Goal: Navigation & Orientation: Understand site structure

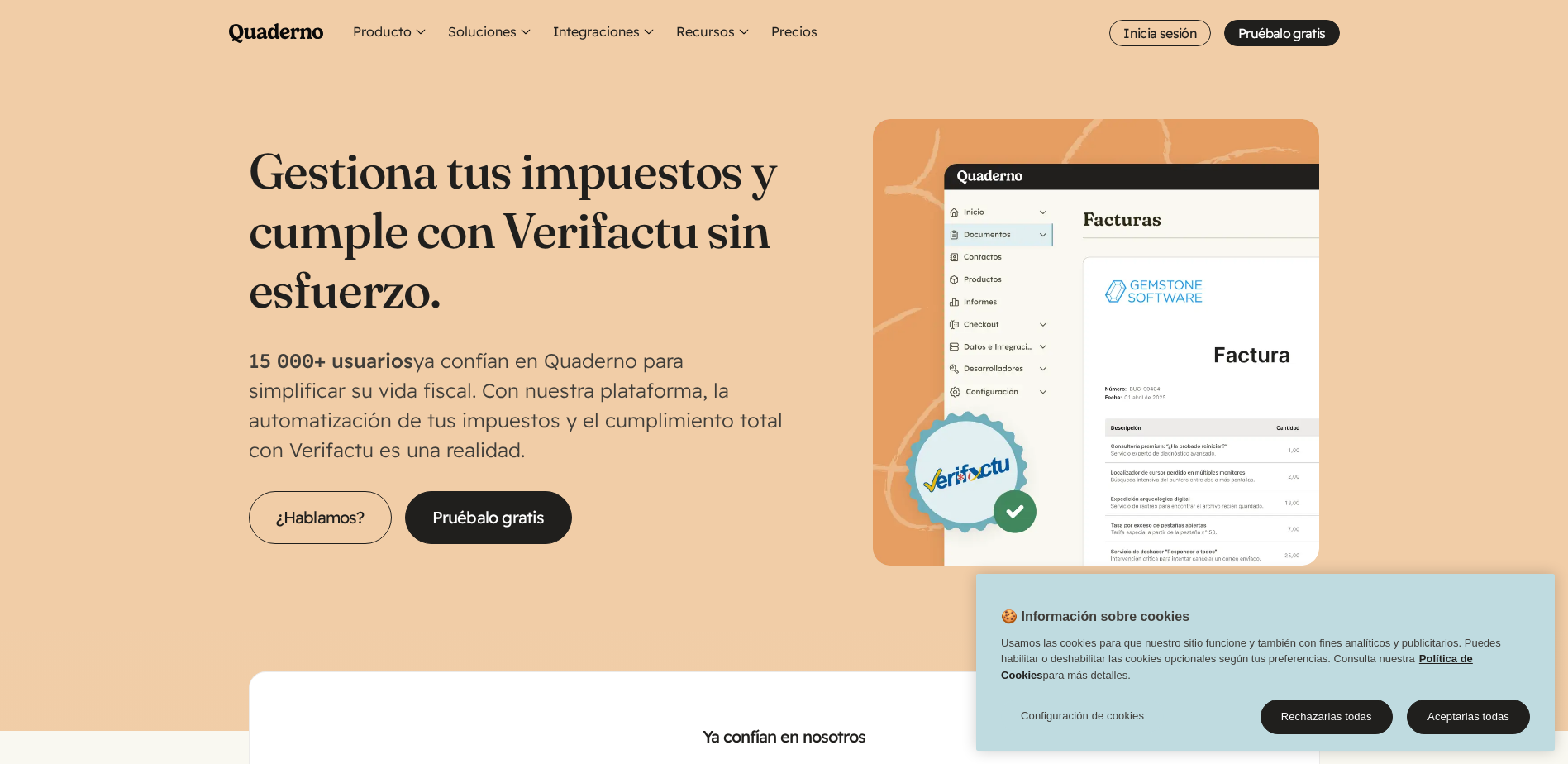
click at [274, 26] on icon "Quaderno Homepage" at bounding box center [276, 33] width 94 height 20
click at [1483, 723] on button "Aceptarlas todas" at bounding box center [1469, 716] width 123 height 35
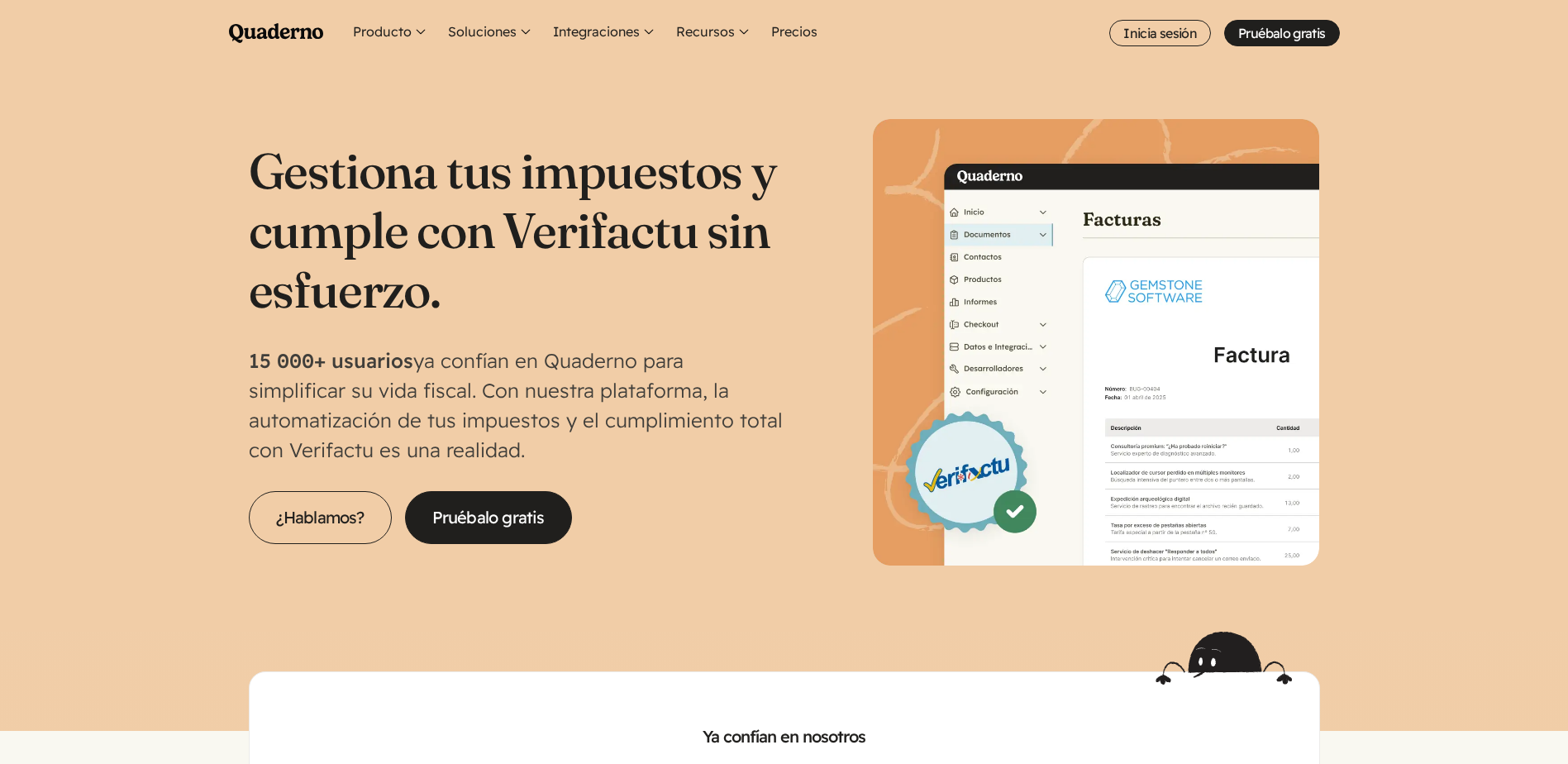
click at [676, 369] on p "15 000+ usuarios ya confían en Quaderno para simplificar su vida fiscal. Con nu…" at bounding box center [516, 405] width 535 height 119
click at [594, 36] on button "Integraciones" at bounding box center [605, 33] width 110 height 67
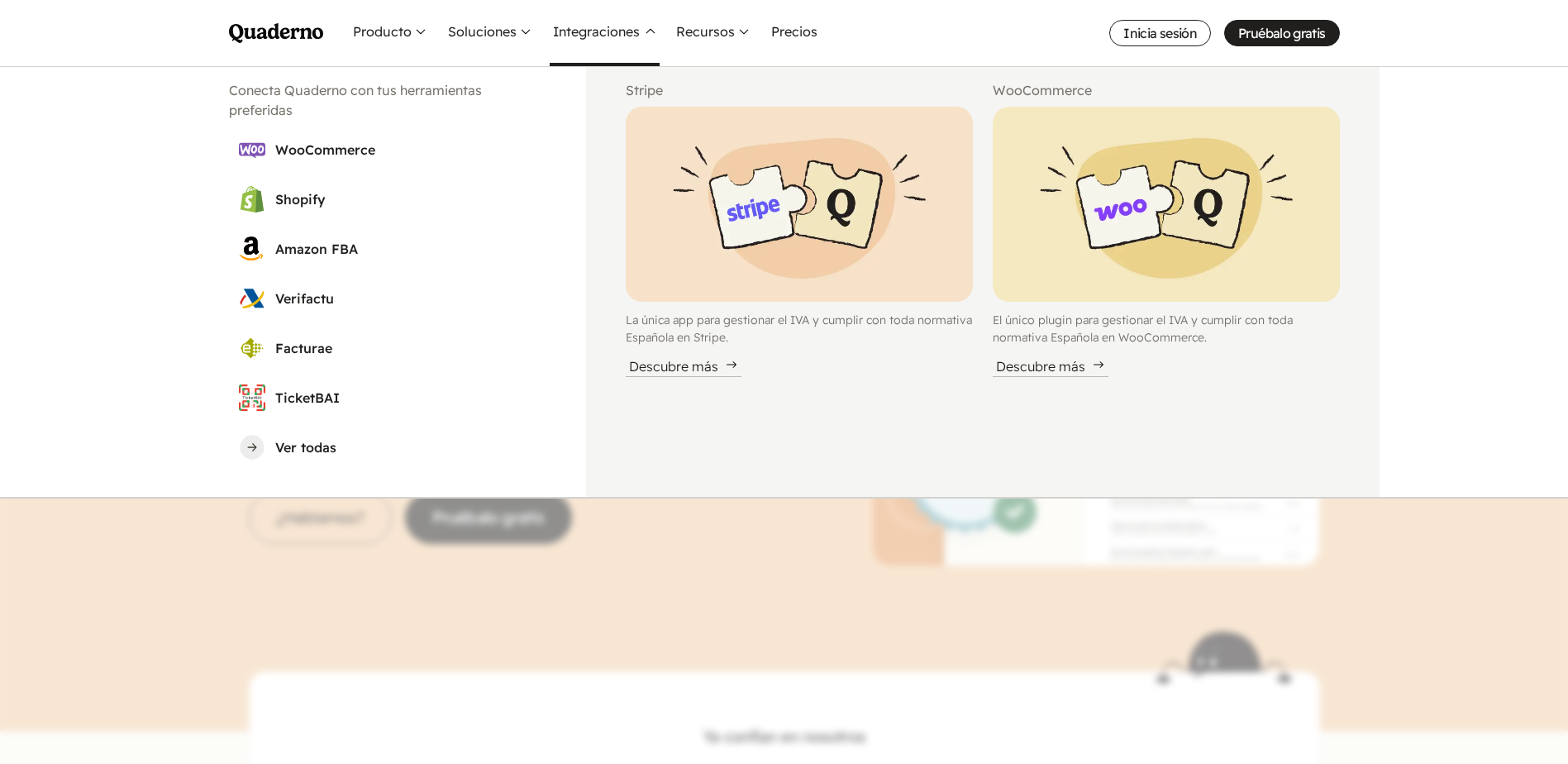
click at [894, 587] on nav "Menu Pruébalo gratis Quaderno Homepage Producto Conoce la plataforma Quaderno R…" at bounding box center [784, 382] width 1568 height 764
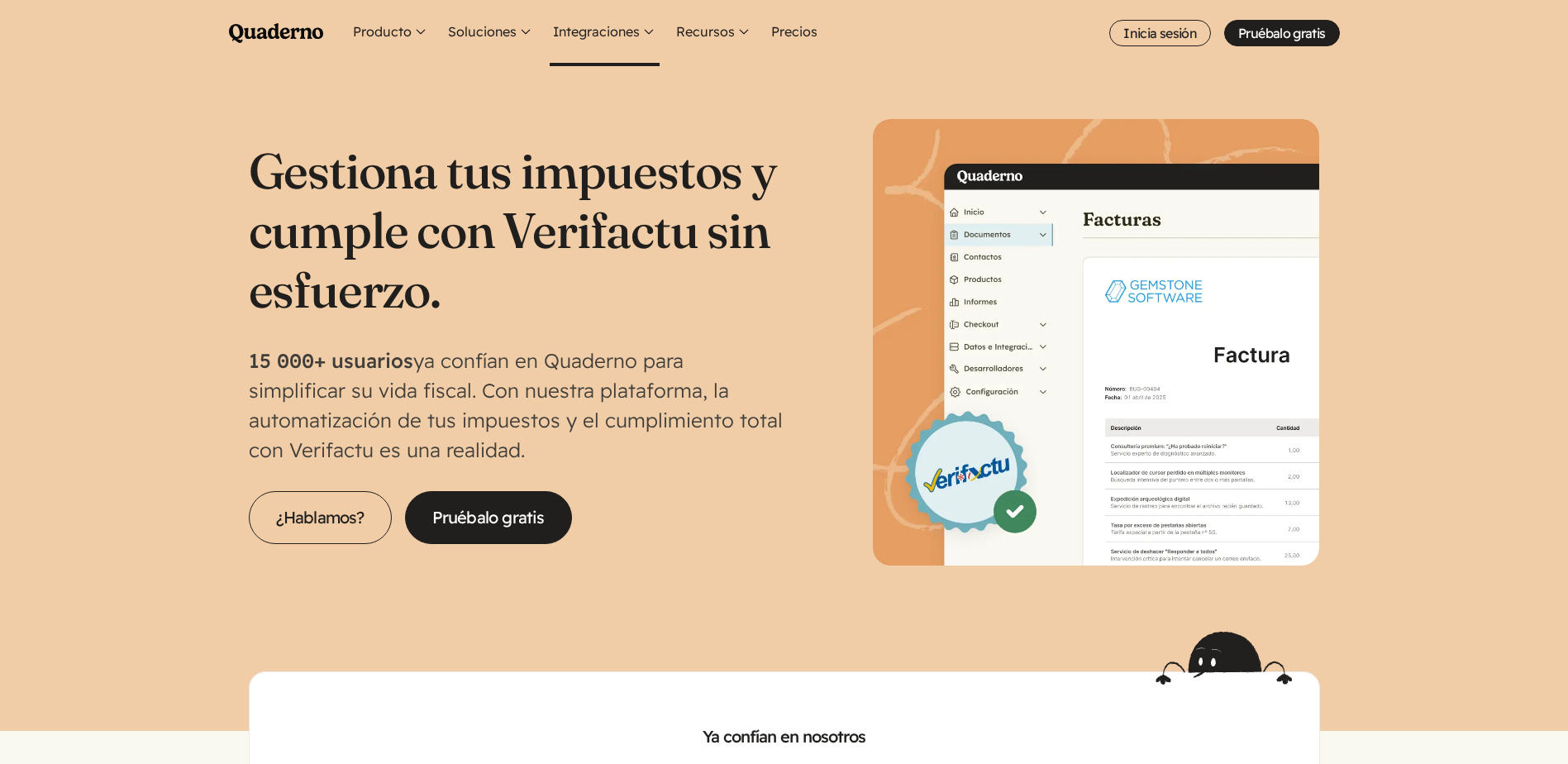
click at [623, 22] on button "Integraciones" at bounding box center [605, 33] width 110 height 67
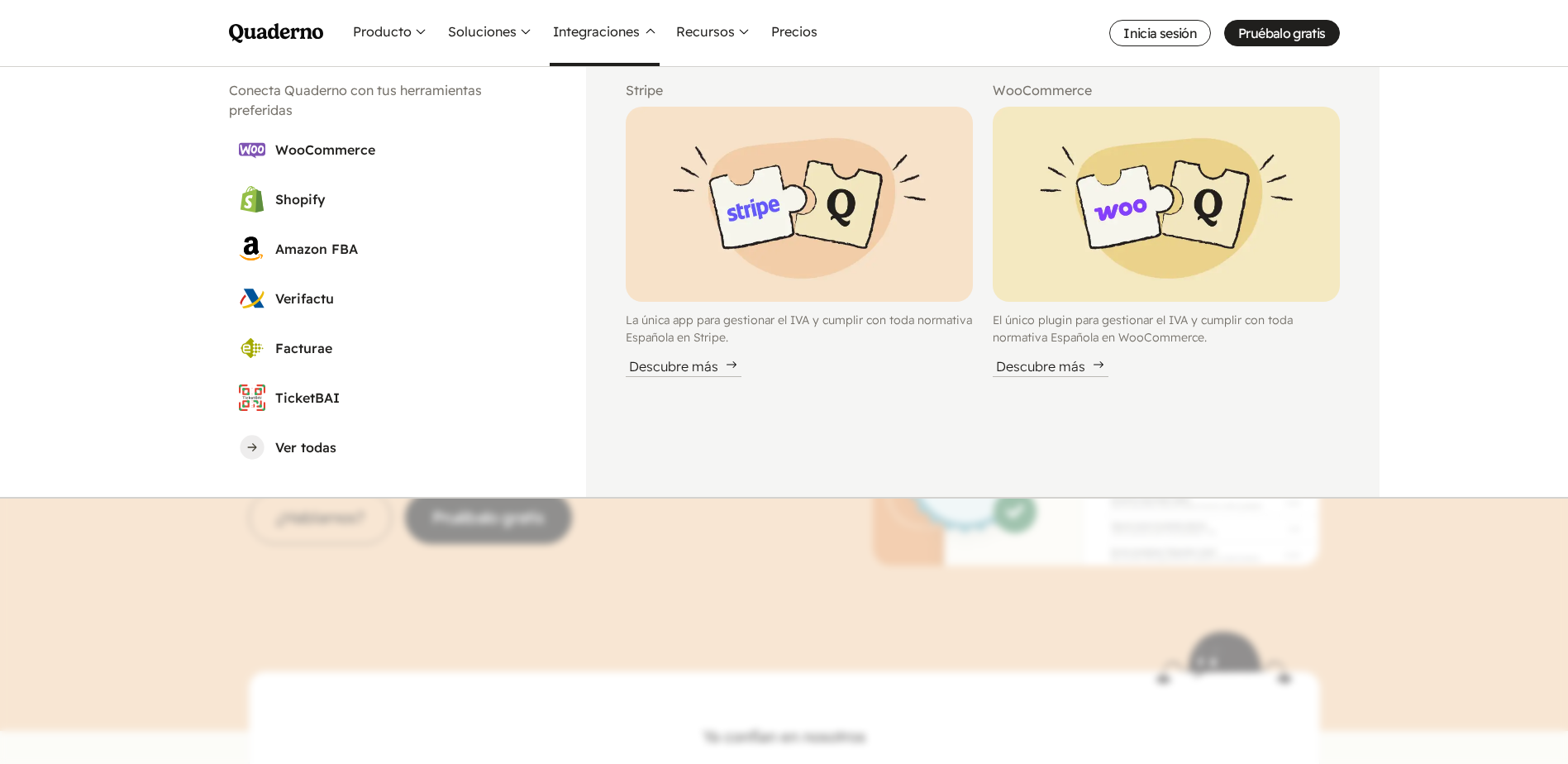
click at [1025, 506] on nav "Menu Pruébalo gratis Quaderno Homepage Producto Conoce la plataforma Quaderno R…" at bounding box center [784, 382] width 1568 height 764
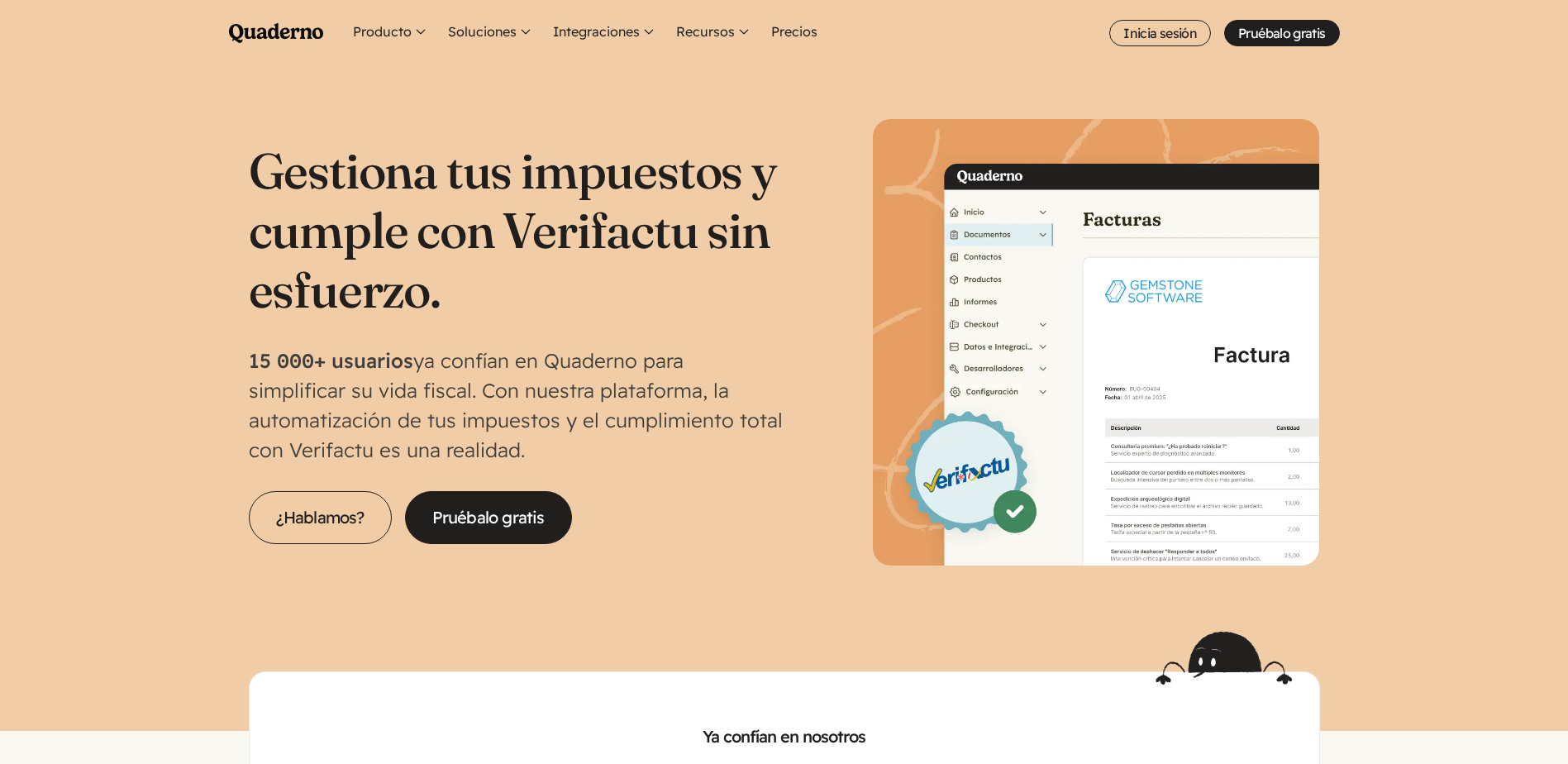
click at [1001, 309] on img at bounding box center [1096, 343] width 447 height 447
click at [384, 22] on button "Producto" at bounding box center [390, 33] width 81 height 67
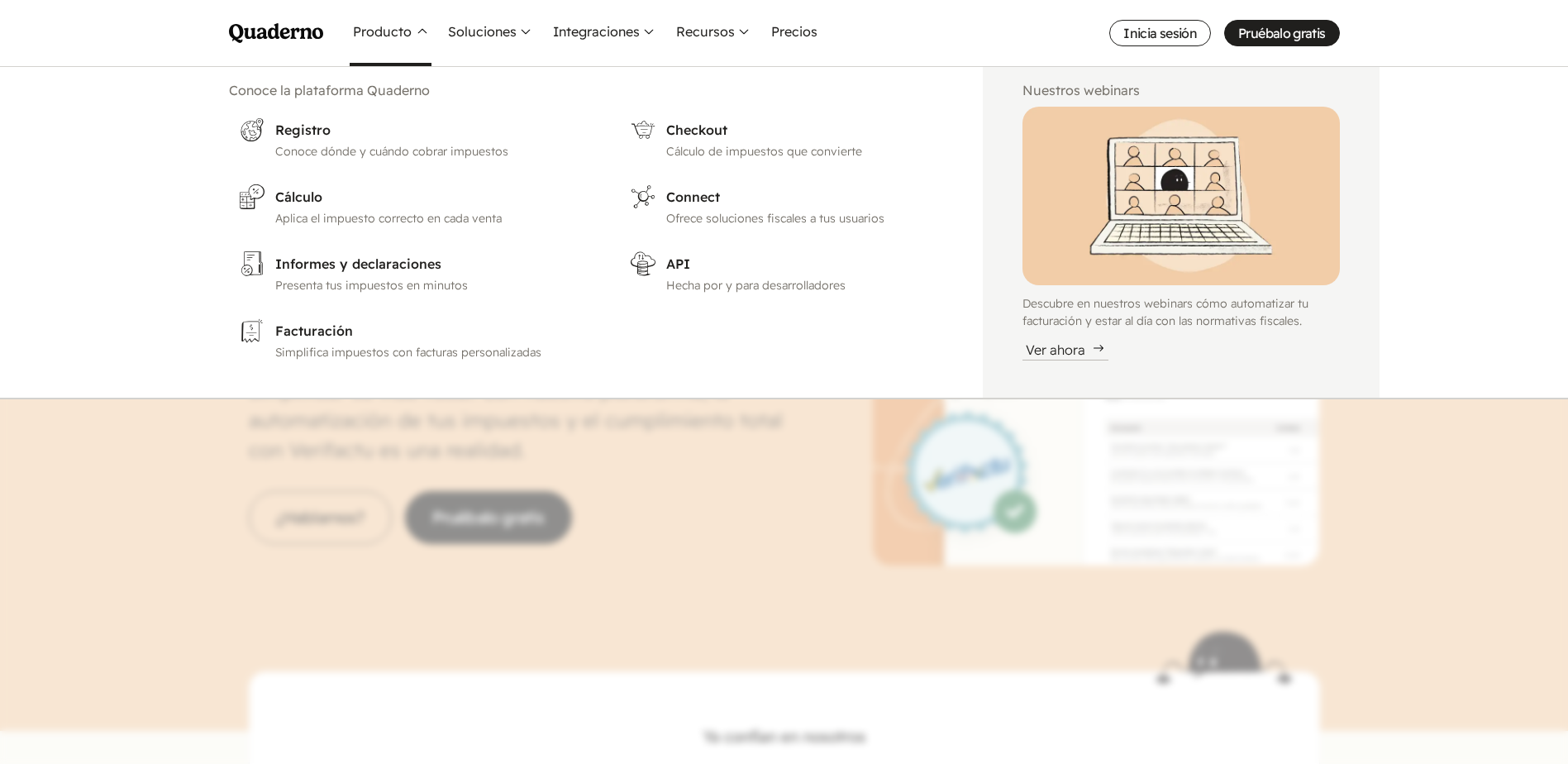
drag, startPoint x: 870, startPoint y: 433, endPoint x: 896, endPoint y: 217, distance: 217.6
click at [871, 435] on nav "Menu Pruébalo gratis Quaderno Homepage Producto Conoce la plataforma Quaderno R…" at bounding box center [784, 382] width 1568 height 764
